Goal: Transaction & Acquisition: Purchase product/service

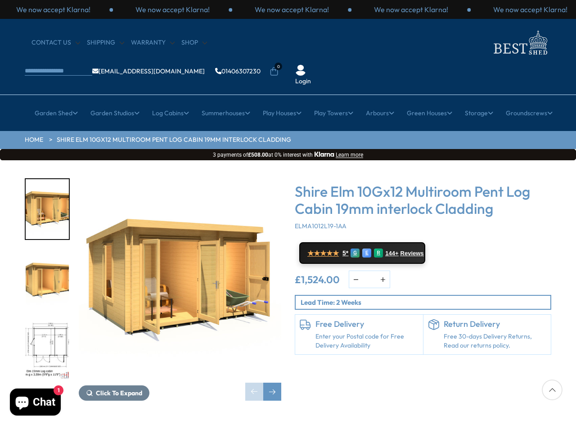
click at [45, 320] on img "3 / 10" at bounding box center [47, 350] width 43 height 60
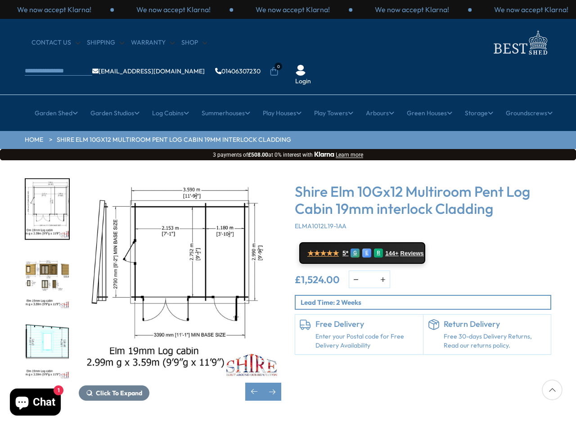
click at [40, 250] on img "4 / 10" at bounding box center [47, 280] width 43 height 60
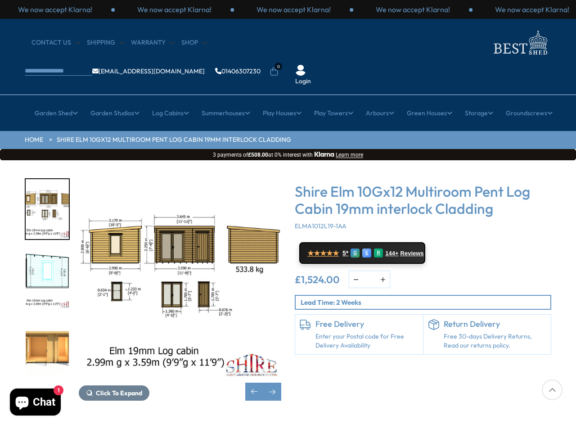
click at [39, 320] on img "6 / 10" at bounding box center [47, 350] width 43 height 60
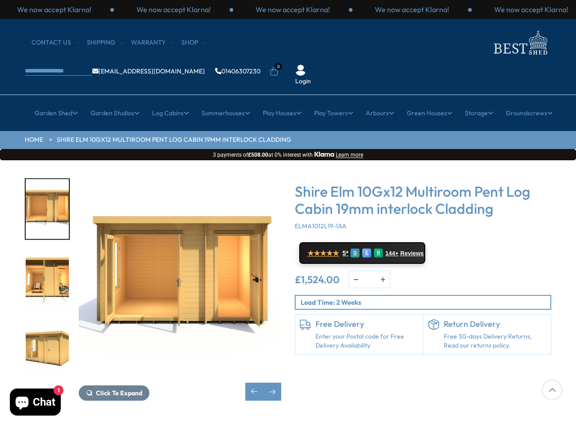
click at [43, 325] on img "8 / 10" at bounding box center [47, 350] width 43 height 60
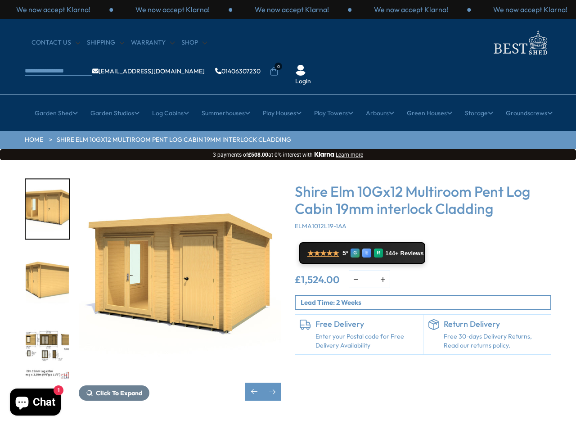
click at [43, 320] on img "10 / 10" at bounding box center [47, 350] width 43 height 60
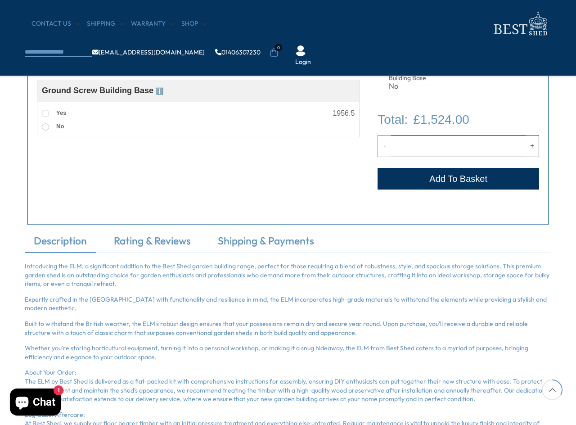
scroll to position [421, 0]
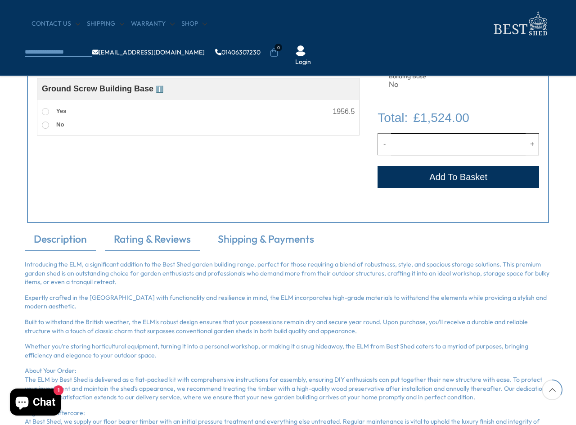
click at [144, 234] on link "Rating & Reviews" at bounding box center [152, 241] width 95 height 19
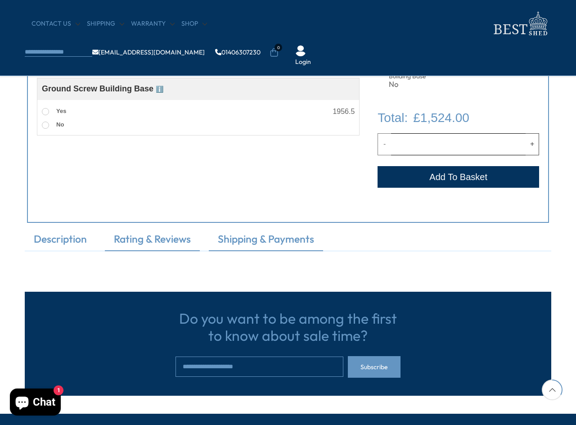
click at [263, 239] on link "Shipping & Payments" at bounding box center [266, 241] width 114 height 19
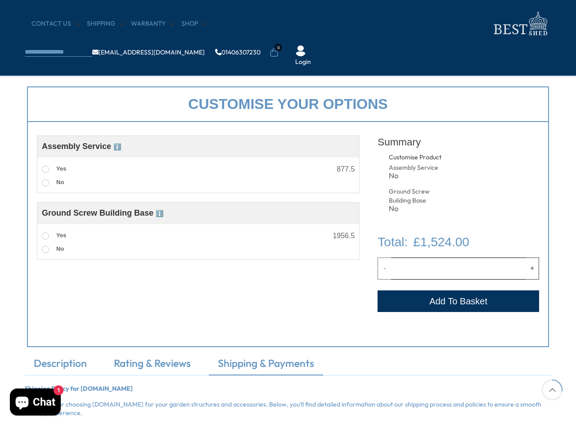
scroll to position [0, 0]
